Goal: Use online tool/utility: Utilize a website feature to perform a specific function

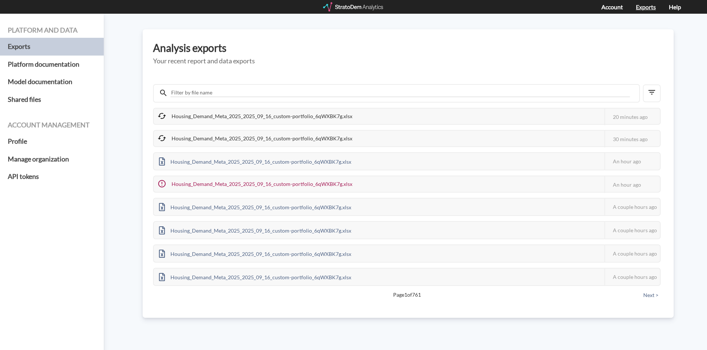
click at [645, 6] on link "Exports" at bounding box center [646, 6] width 20 height 7
click at [654, 295] on button "Next >" at bounding box center [651, 295] width 20 height 8
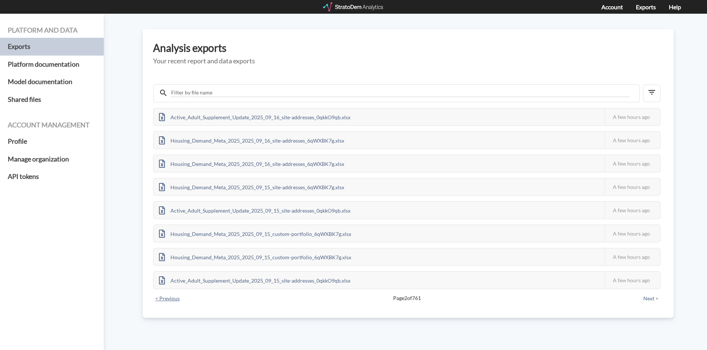
click at [162, 298] on button "< Previous" at bounding box center [167, 298] width 29 height 8
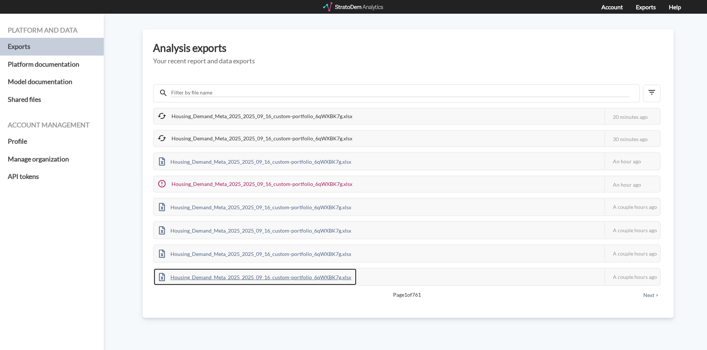
click at [214, 277] on div "Housing_Demand_Meta_2025_2025_09_16_custom-portfolio_6qWXBK7g.xlsx" at bounding box center [255, 277] width 203 height 17
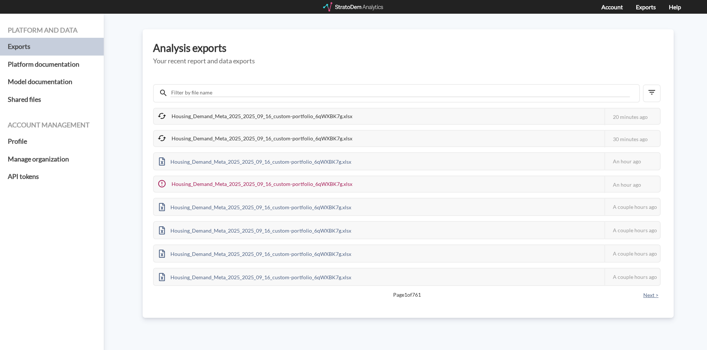
click at [648, 294] on button "Next >" at bounding box center [651, 295] width 20 height 8
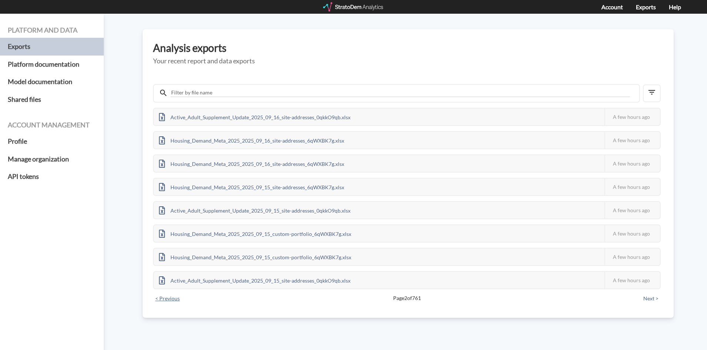
click at [170, 302] on button "< Previous" at bounding box center [167, 298] width 29 height 8
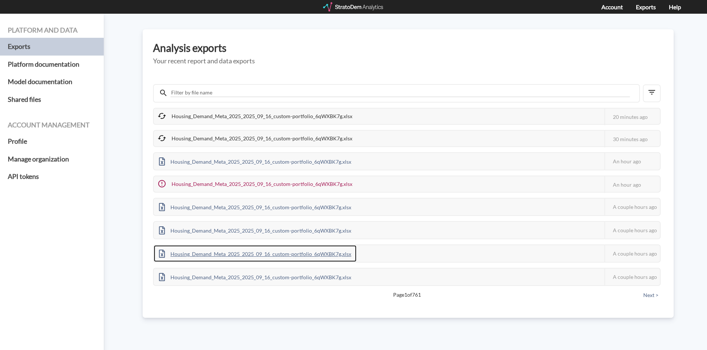
click at [285, 252] on div "Housing_Demand_Meta_2025_2025_09_16_custom-portfolio_6qWXBK7g.xlsx" at bounding box center [255, 253] width 203 height 17
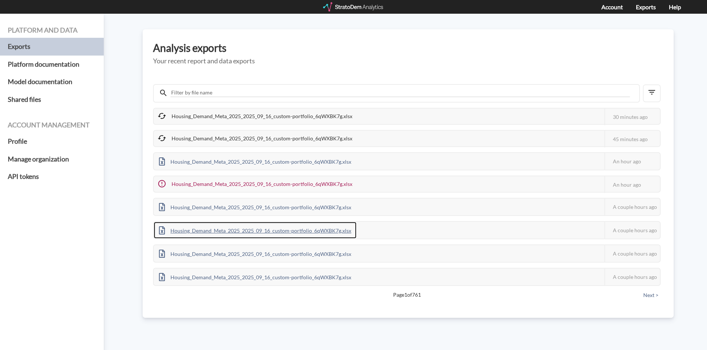
click at [322, 230] on div "Housing_Demand_Meta_2025_2025_09_16_custom-portfolio_6qWXBK7g.xlsx" at bounding box center [255, 230] width 203 height 17
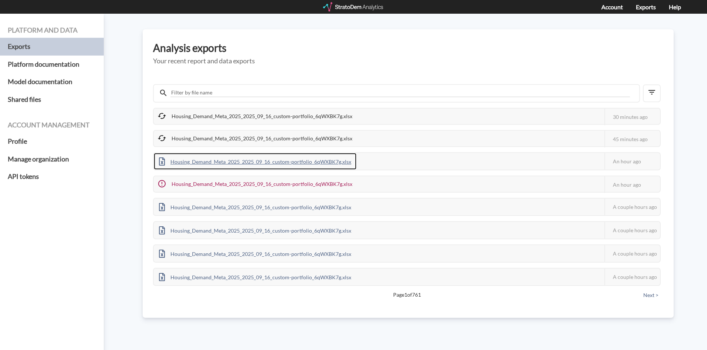
click at [230, 160] on div "Housing_Demand_Meta_2025_2025_09_16_custom-portfolio_6qWXBK7g.xlsx" at bounding box center [255, 161] width 203 height 17
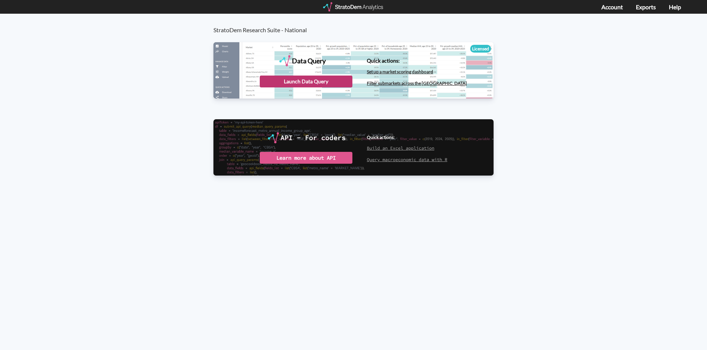
click at [335, 84] on div "Launch Data Query" at bounding box center [306, 82] width 93 height 12
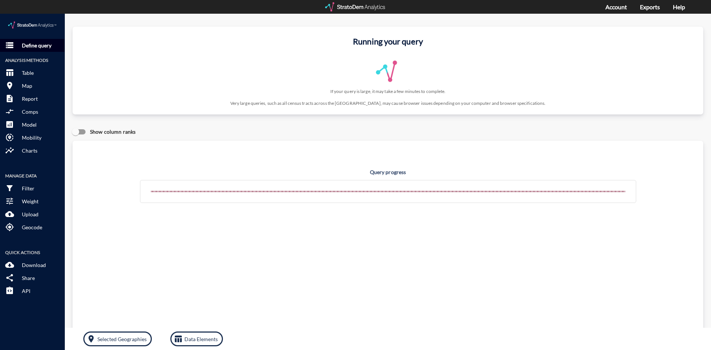
click p "Define query"
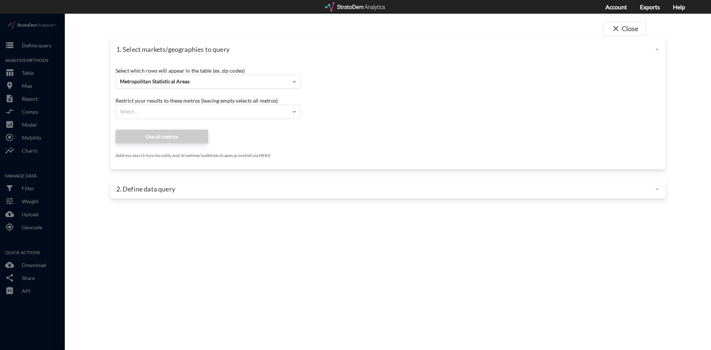
click div "Metropolitan Statistical Areas"
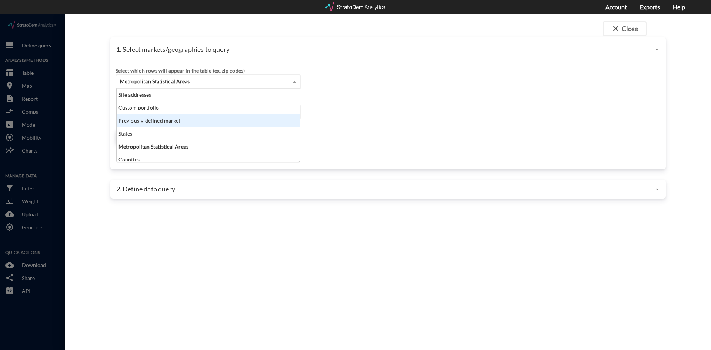
click div "Previously-defined market"
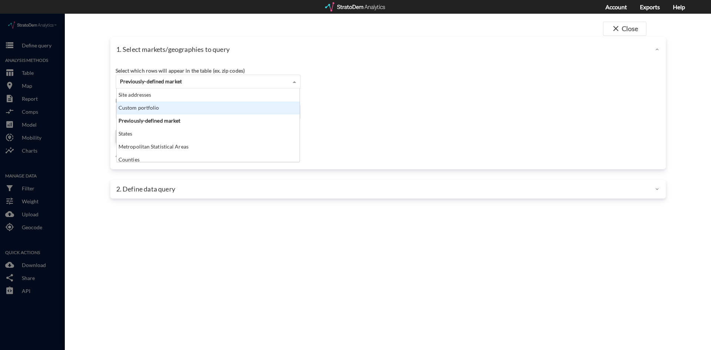
click div "Custom portfolio"
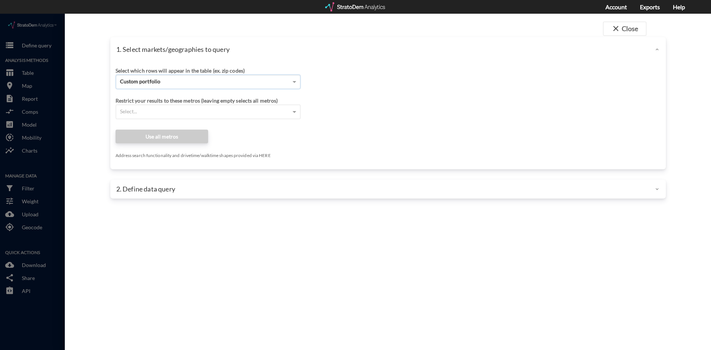
click div "Restrict your results to these metros (leaving empty selects all metros)"
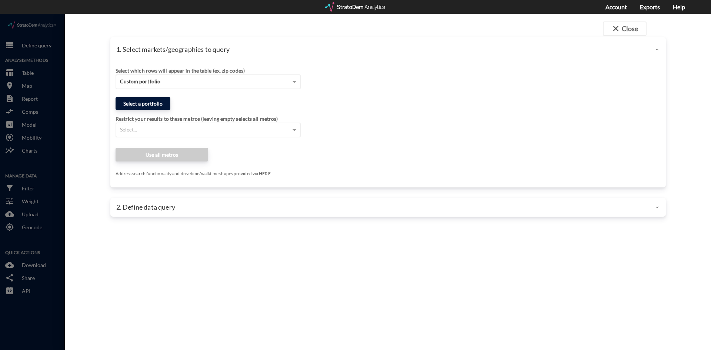
click button "Select a portfolio"
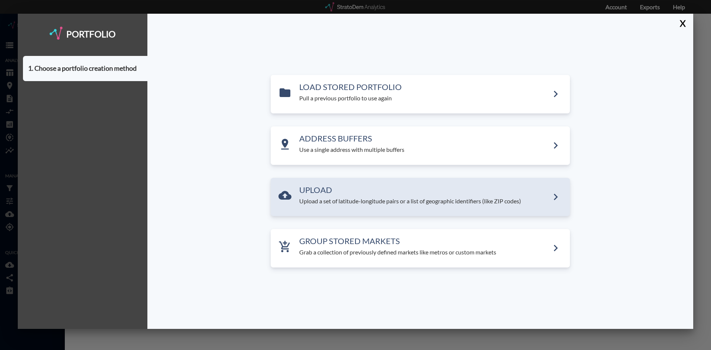
click at [335, 195] on div "UPLOAD Upload a set of latitude-longitude pairs or a list of geographic identif…" at bounding box center [424, 196] width 250 height 20
